Goal: Information Seeking & Learning: Find specific fact

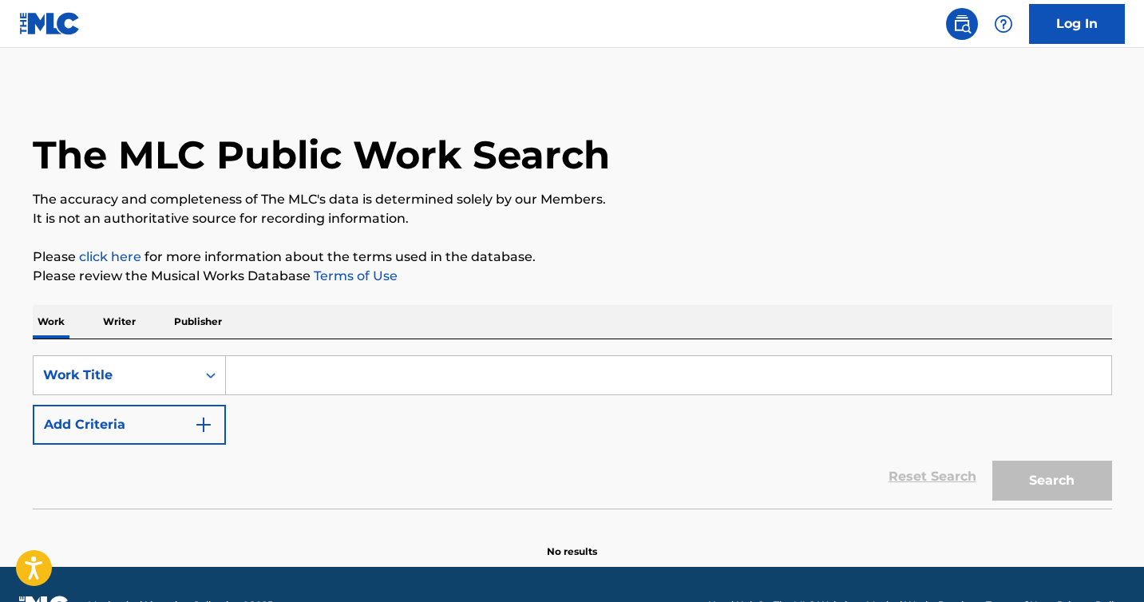
click at [450, 374] on input "Search Form" at bounding box center [669, 375] width 886 height 38
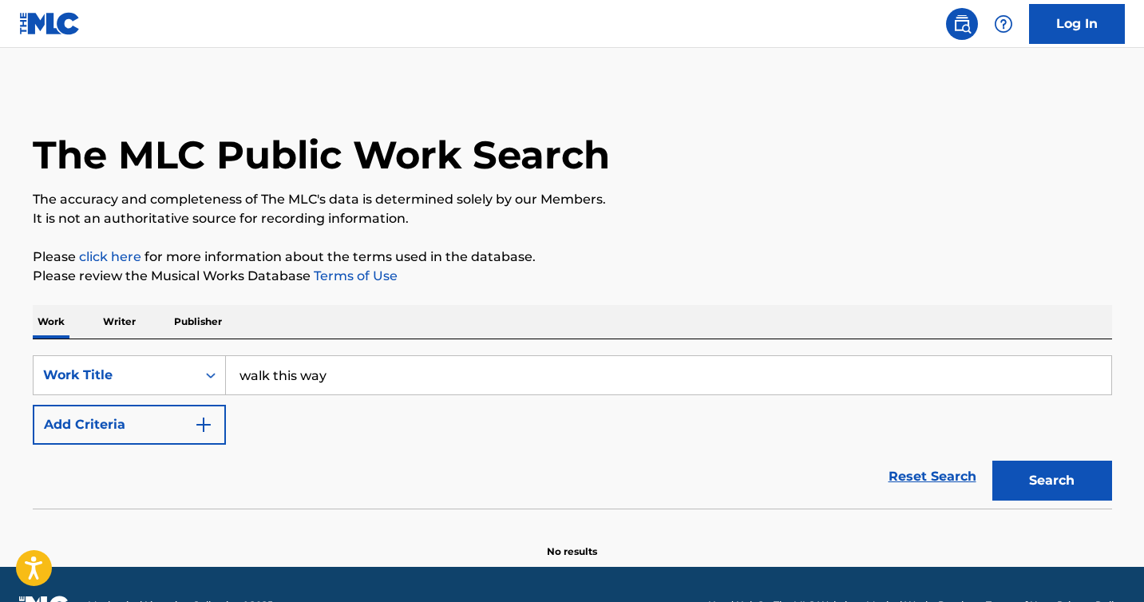
type input "walk this way"
click at [993, 461] on button "Search" at bounding box center [1053, 481] width 120 height 40
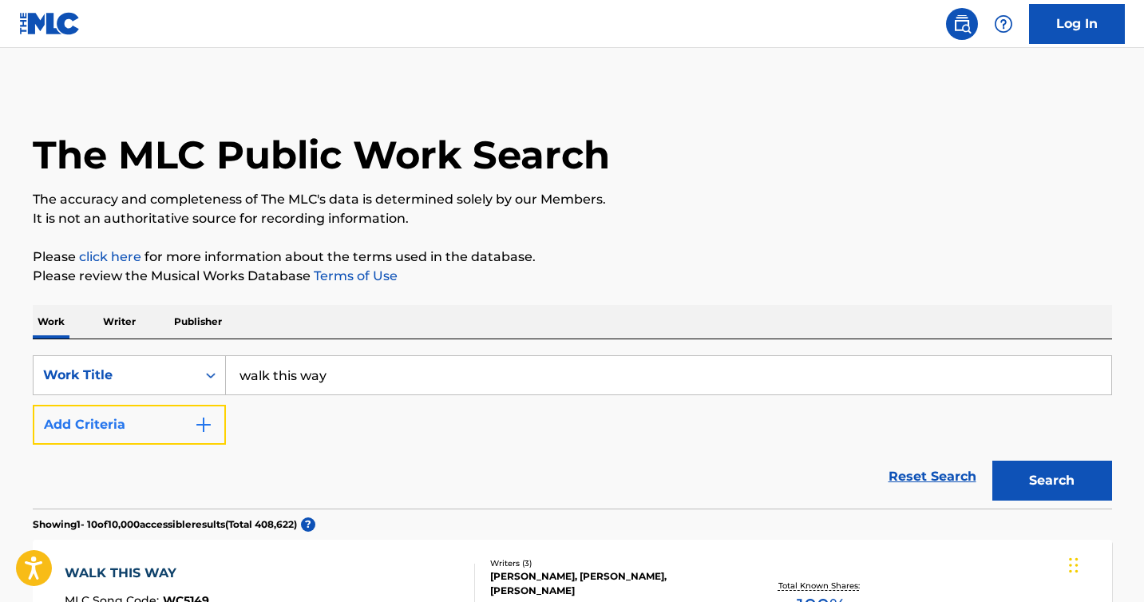
click at [138, 432] on button "Add Criteria" at bounding box center [129, 425] width 193 height 40
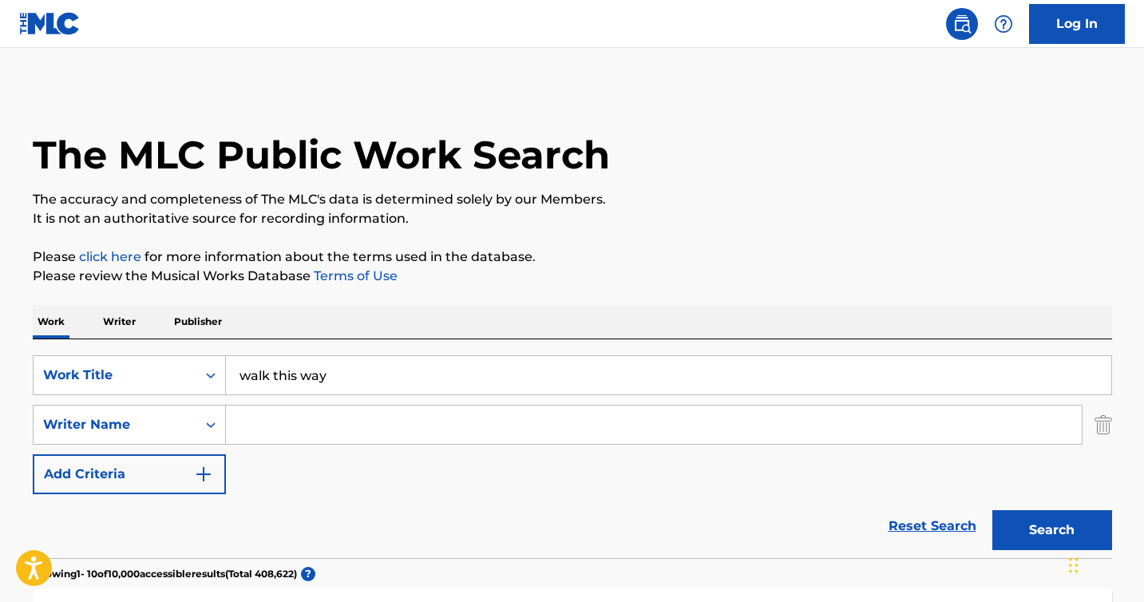
click at [359, 428] on input "Search Form" at bounding box center [654, 425] width 856 height 38
paste input "[PERSON_NAME]"
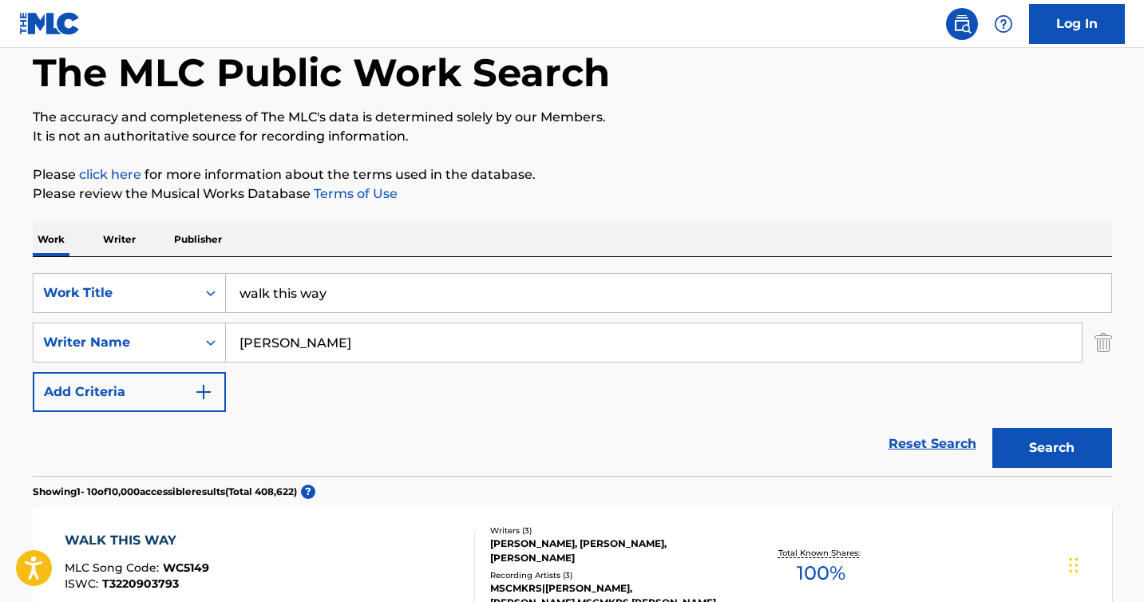
scroll to position [139, 0]
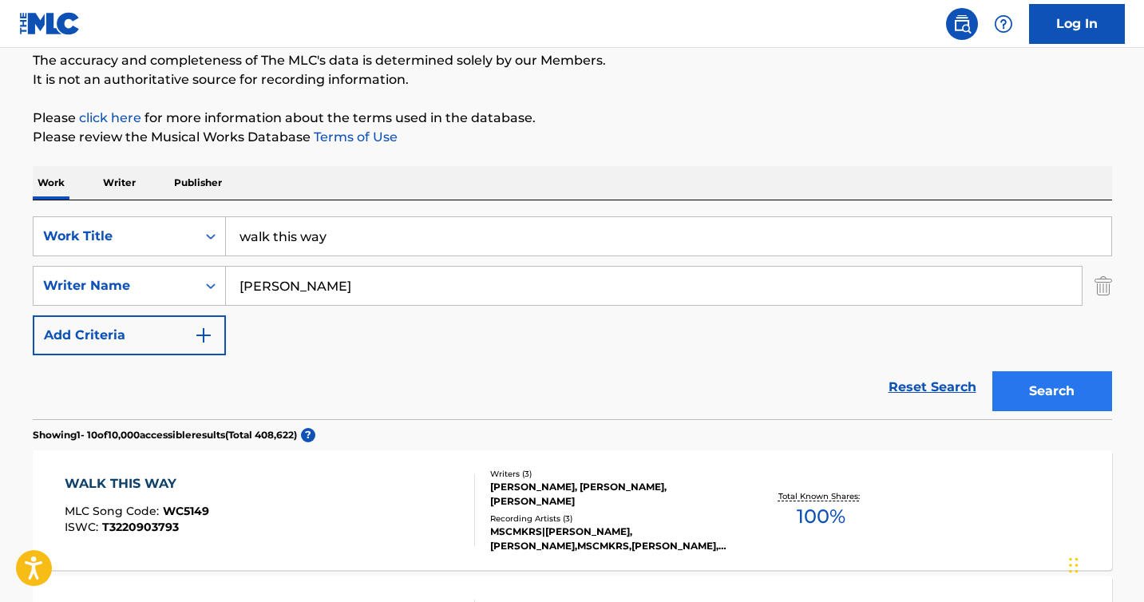
type input "[PERSON_NAME]"
click at [1060, 386] on button "Search" at bounding box center [1053, 391] width 120 height 40
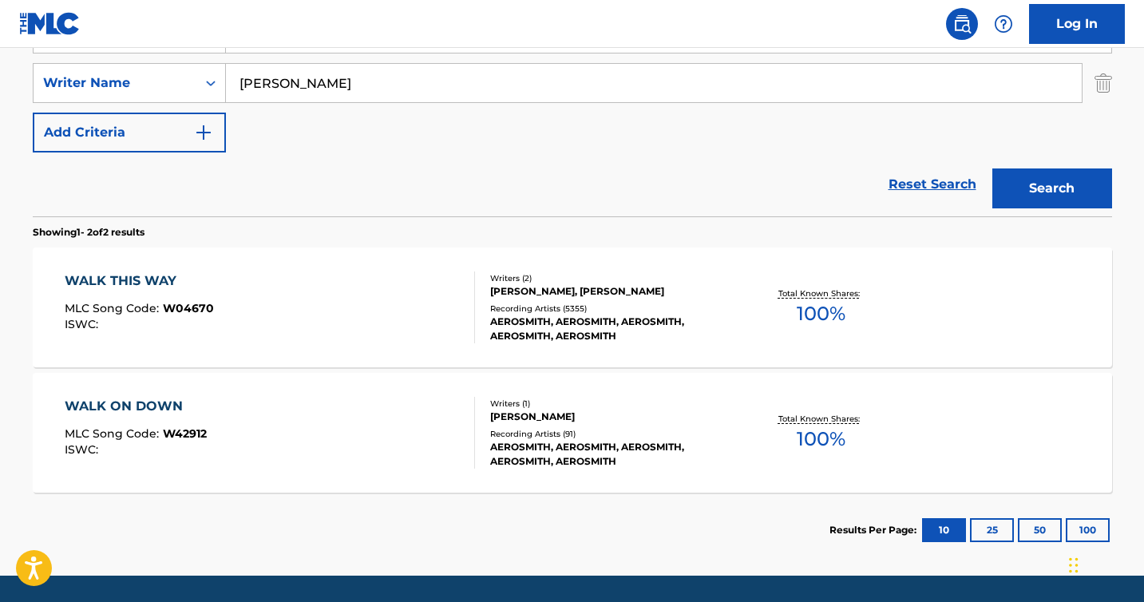
scroll to position [377, 0]
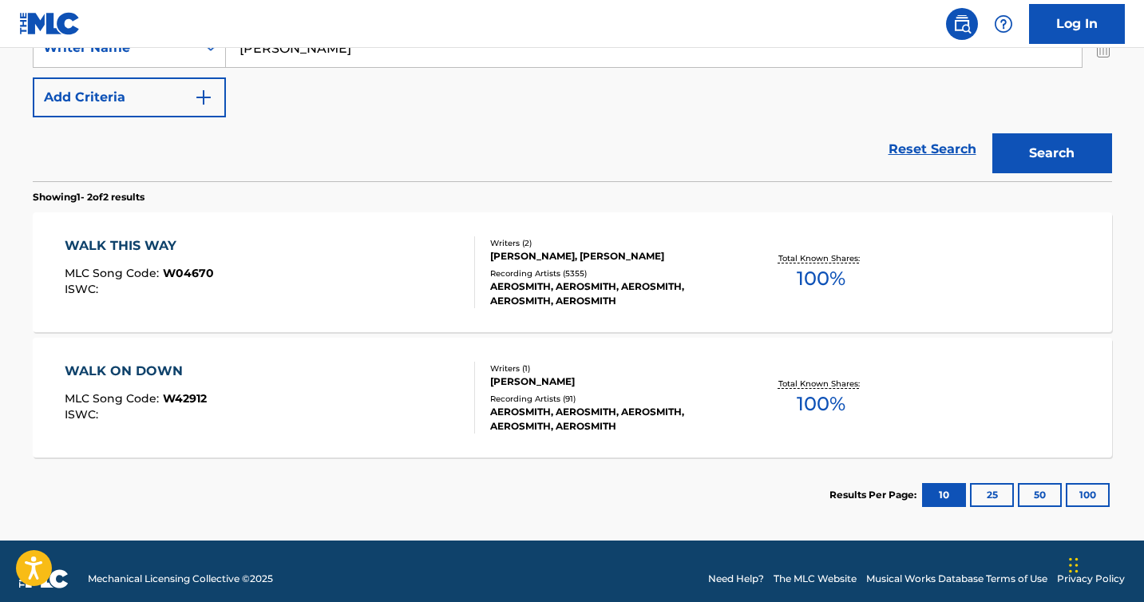
click at [667, 264] on div "Writers ( 2 ) [PERSON_NAME], [PERSON_NAME] Recording Artists ( 5355 ) AEROSMITH…" at bounding box center [603, 272] width 256 height 71
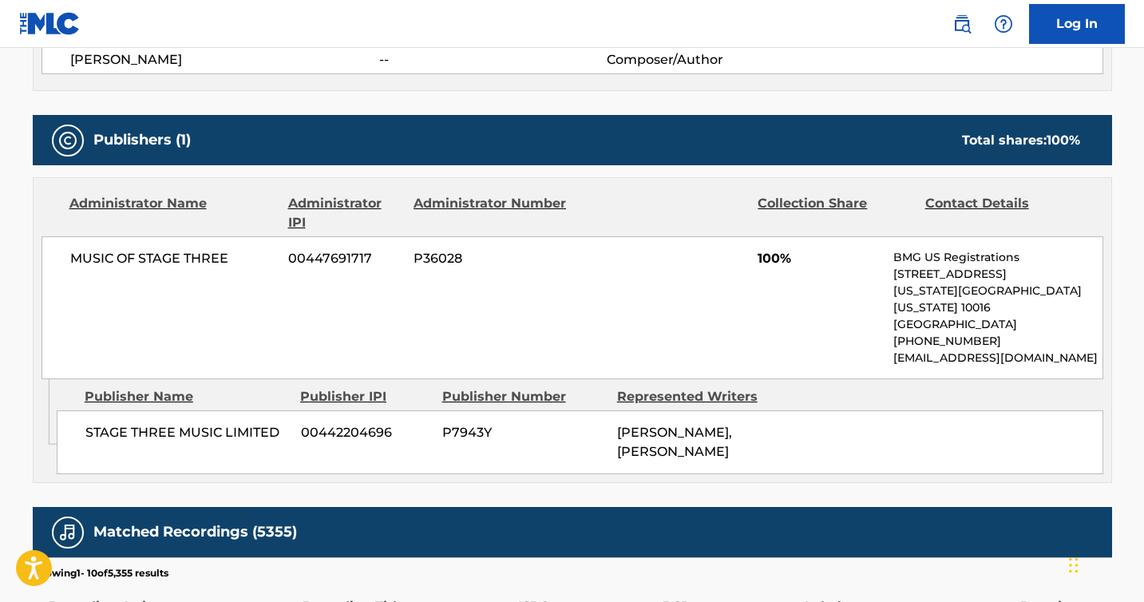
scroll to position [687, 0]
